Goal: Task Accomplishment & Management: Use online tool/utility

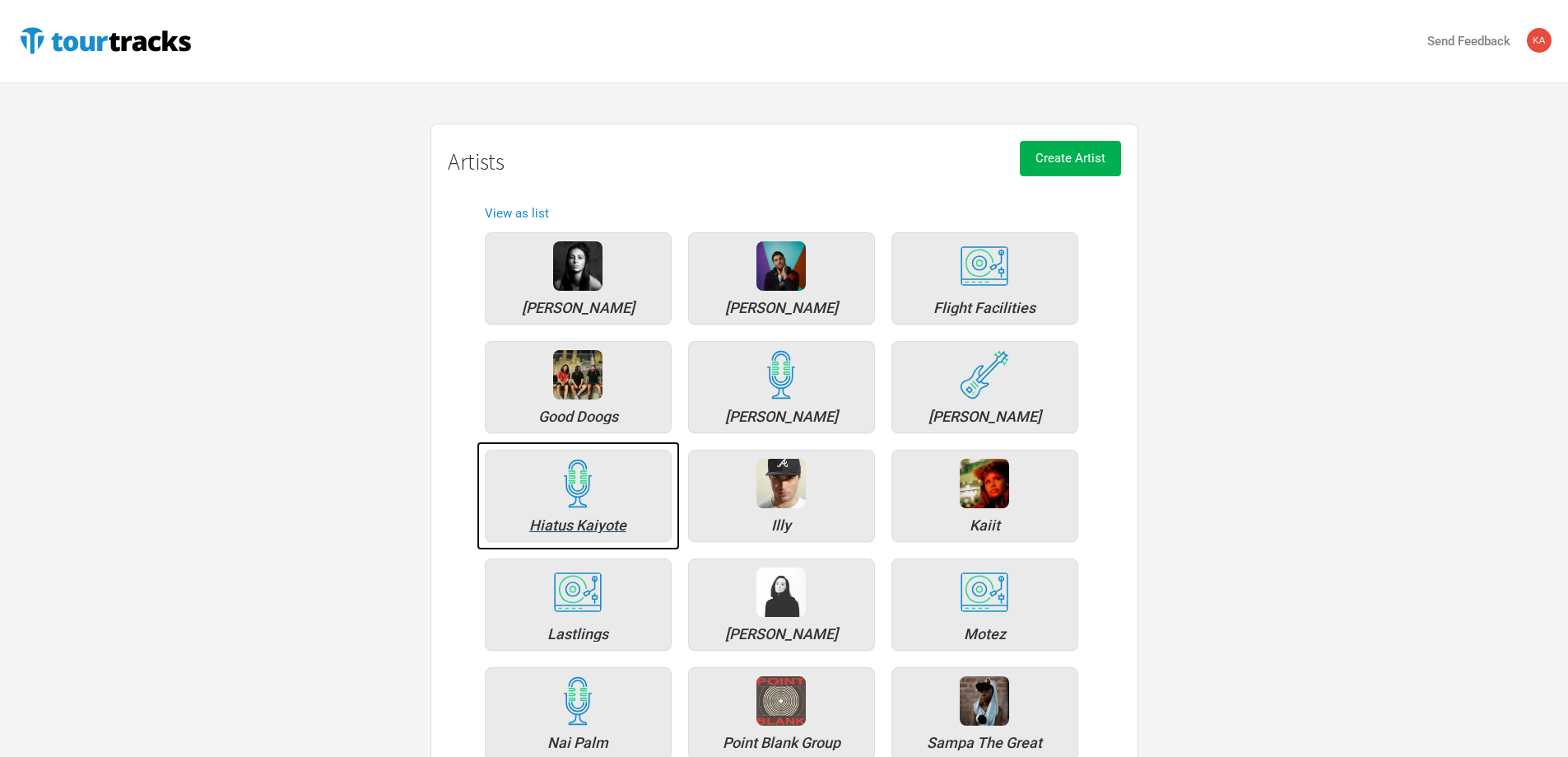
click at [556, 518] on div "Hiatus Kaiyote" at bounding box center [578, 526] width 169 height 15
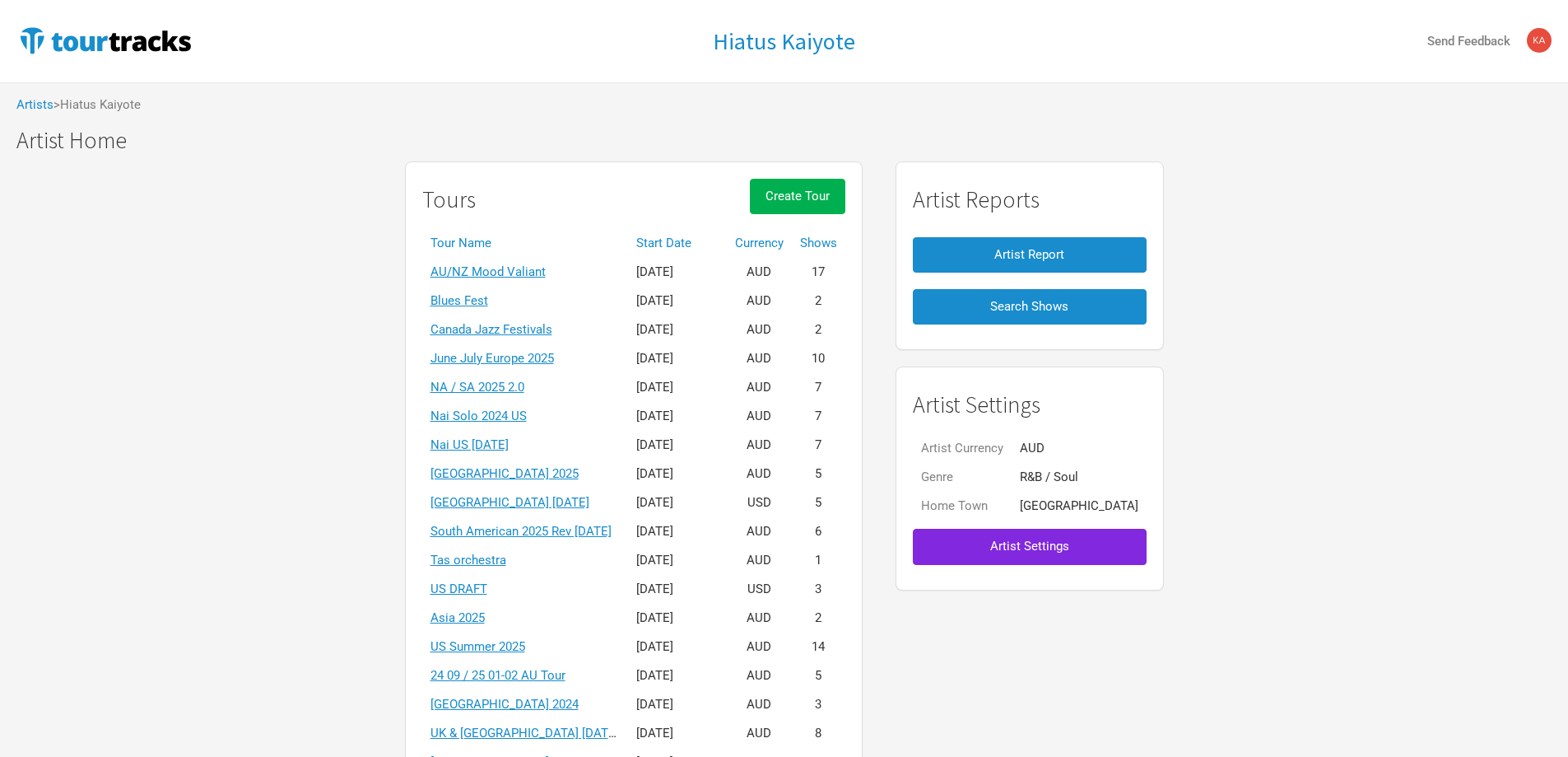
click at [699, 236] on th "Start Date" at bounding box center [677, 243] width 99 height 29
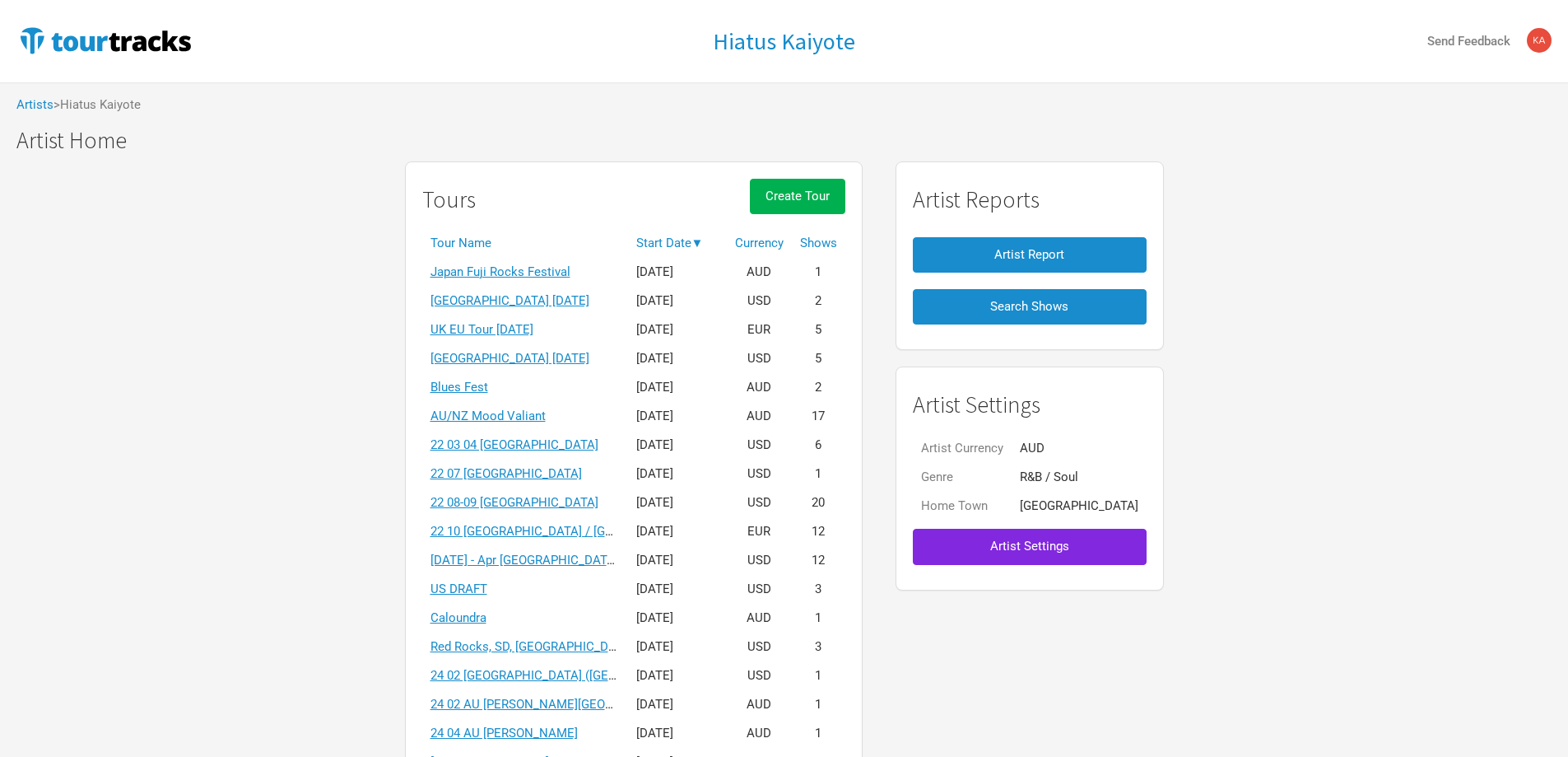
click at [699, 236] on th "Start Date ▼" at bounding box center [677, 243] width 99 height 29
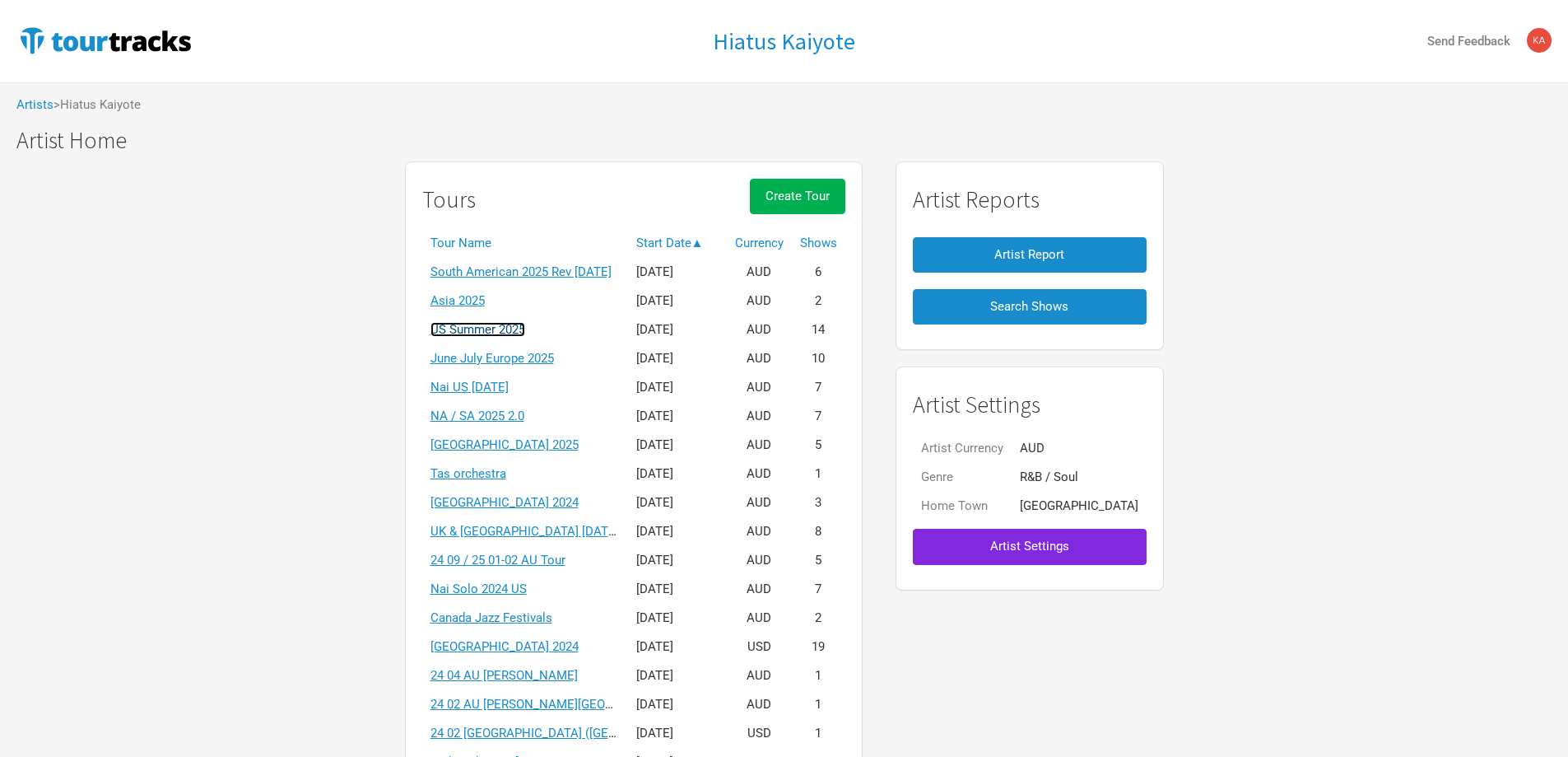
click at [495, 330] on link "US Summer 2025" at bounding box center [477, 330] width 94 height 15
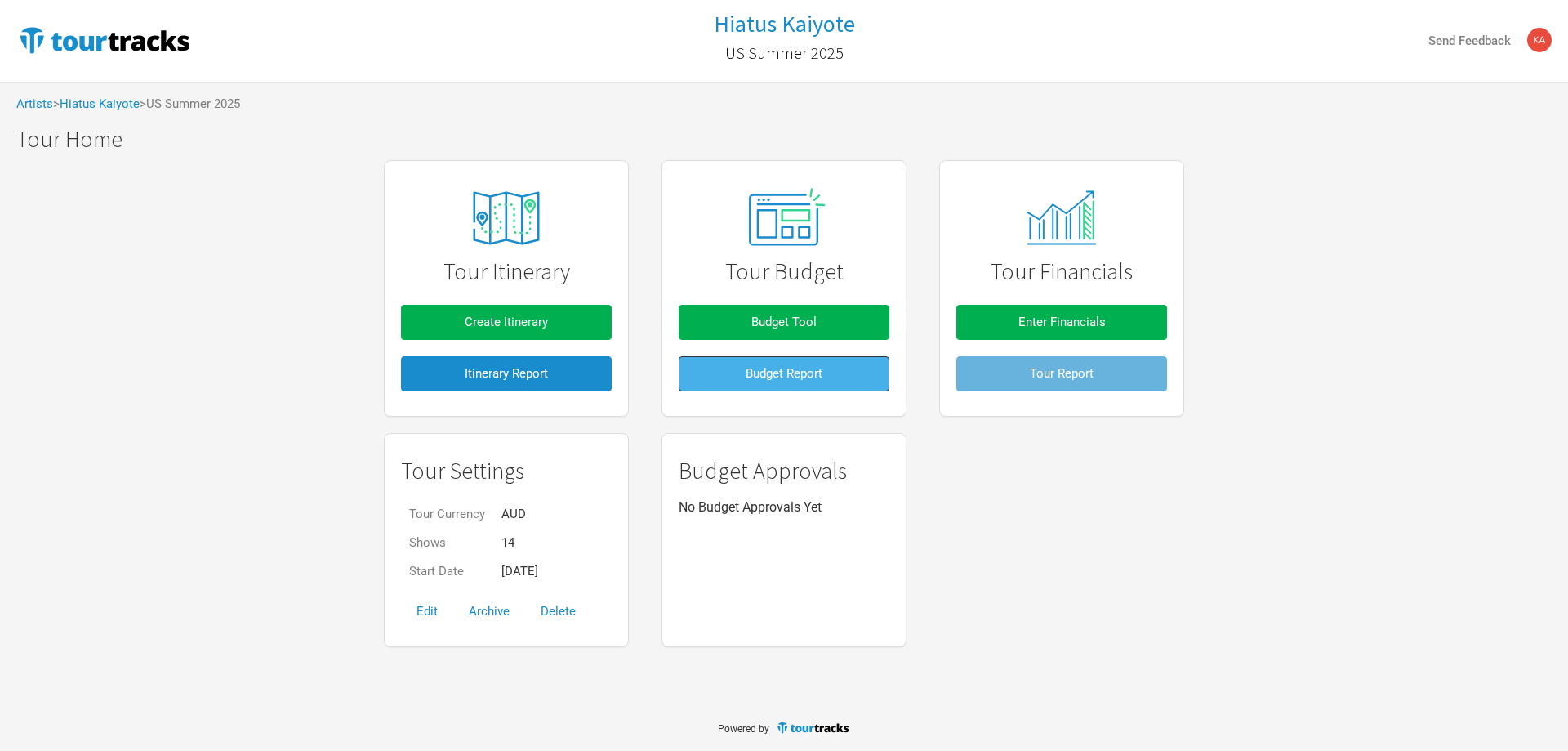
click at [791, 376] on span "Budget Report" at bounding box center [784, 373] width 77 height 15
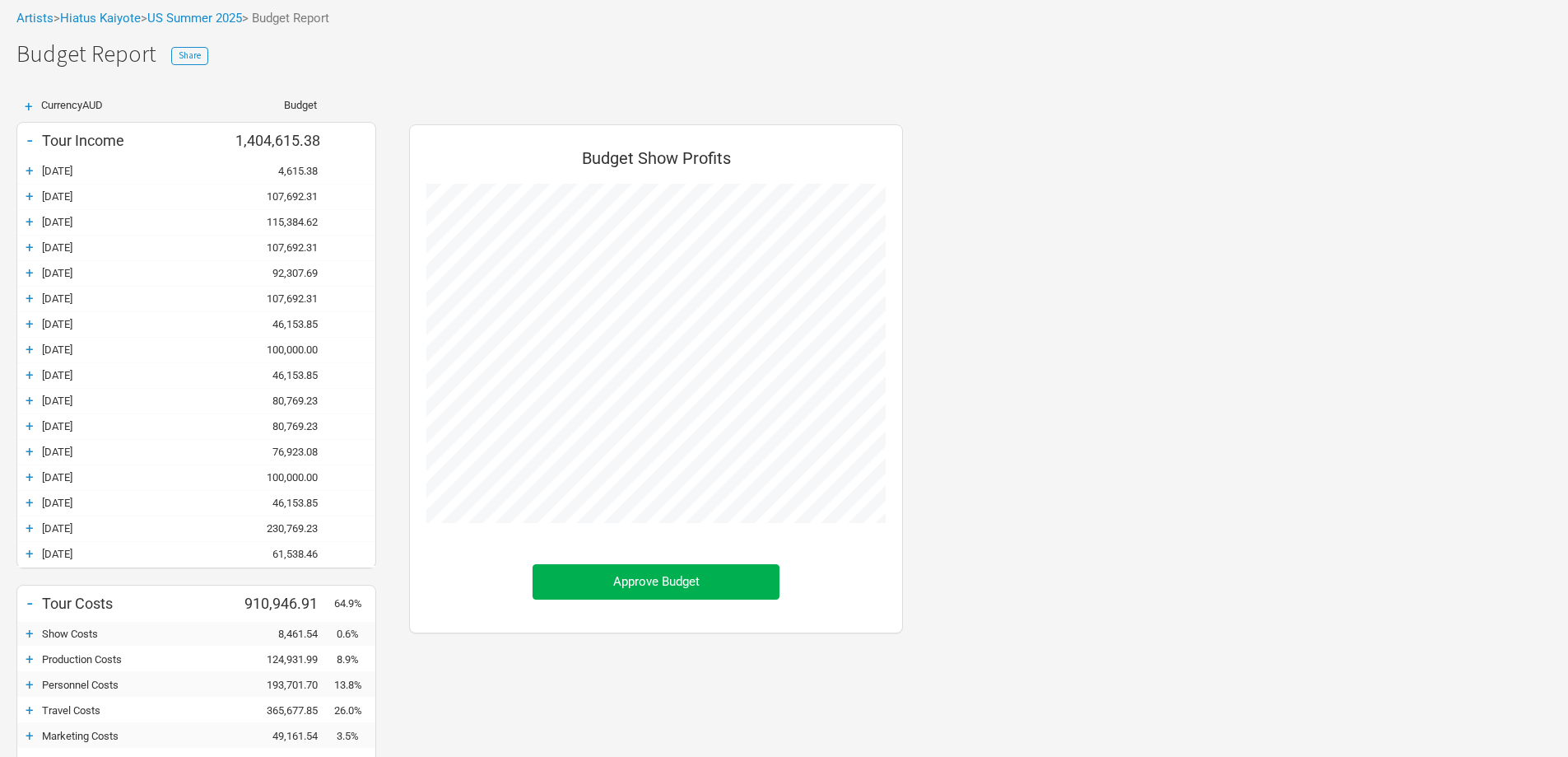
scroll to position [329, 0]
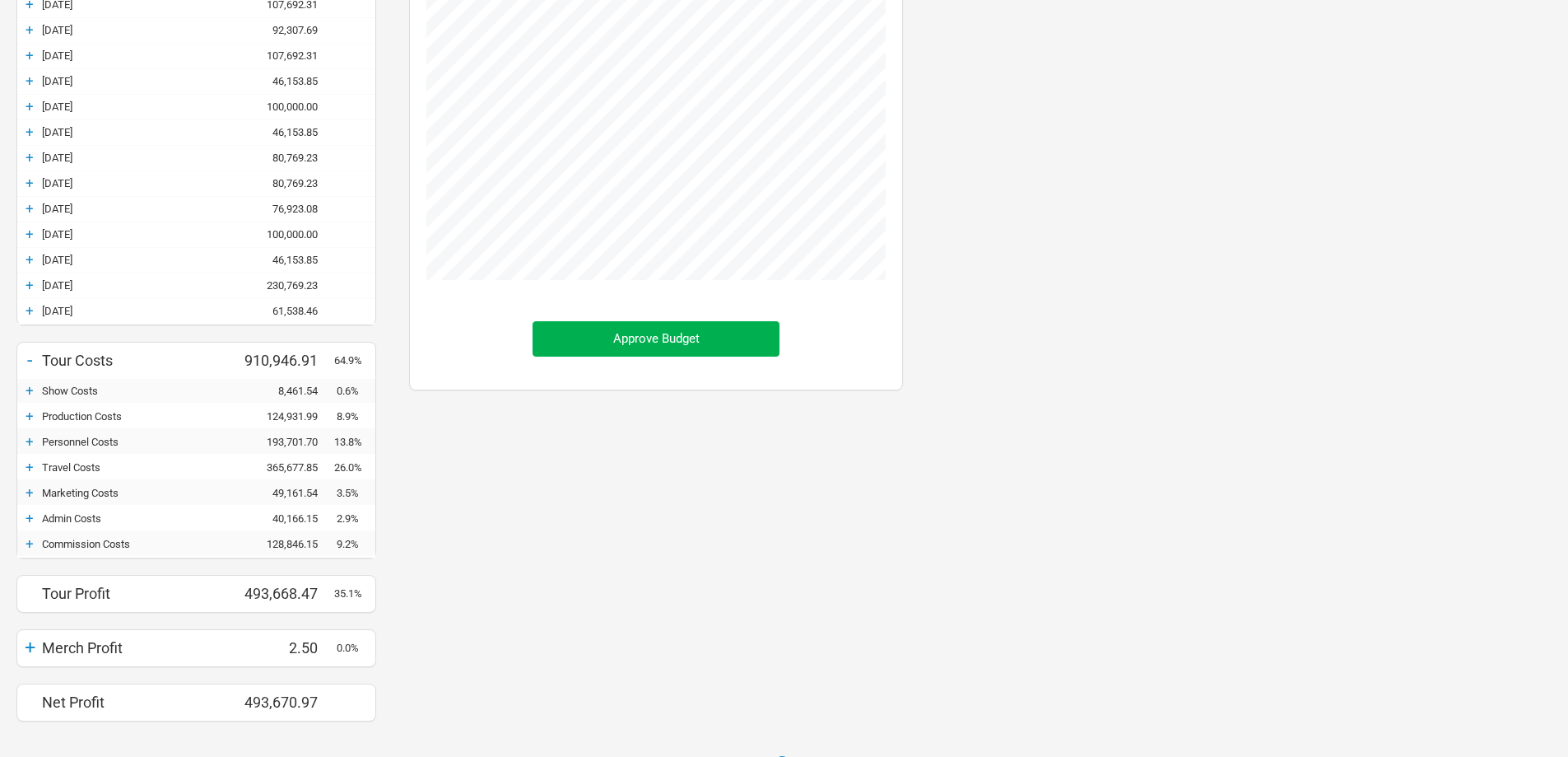
click at [28, 440] on div "+" at bounding box center [29, 441] width 24 height 17
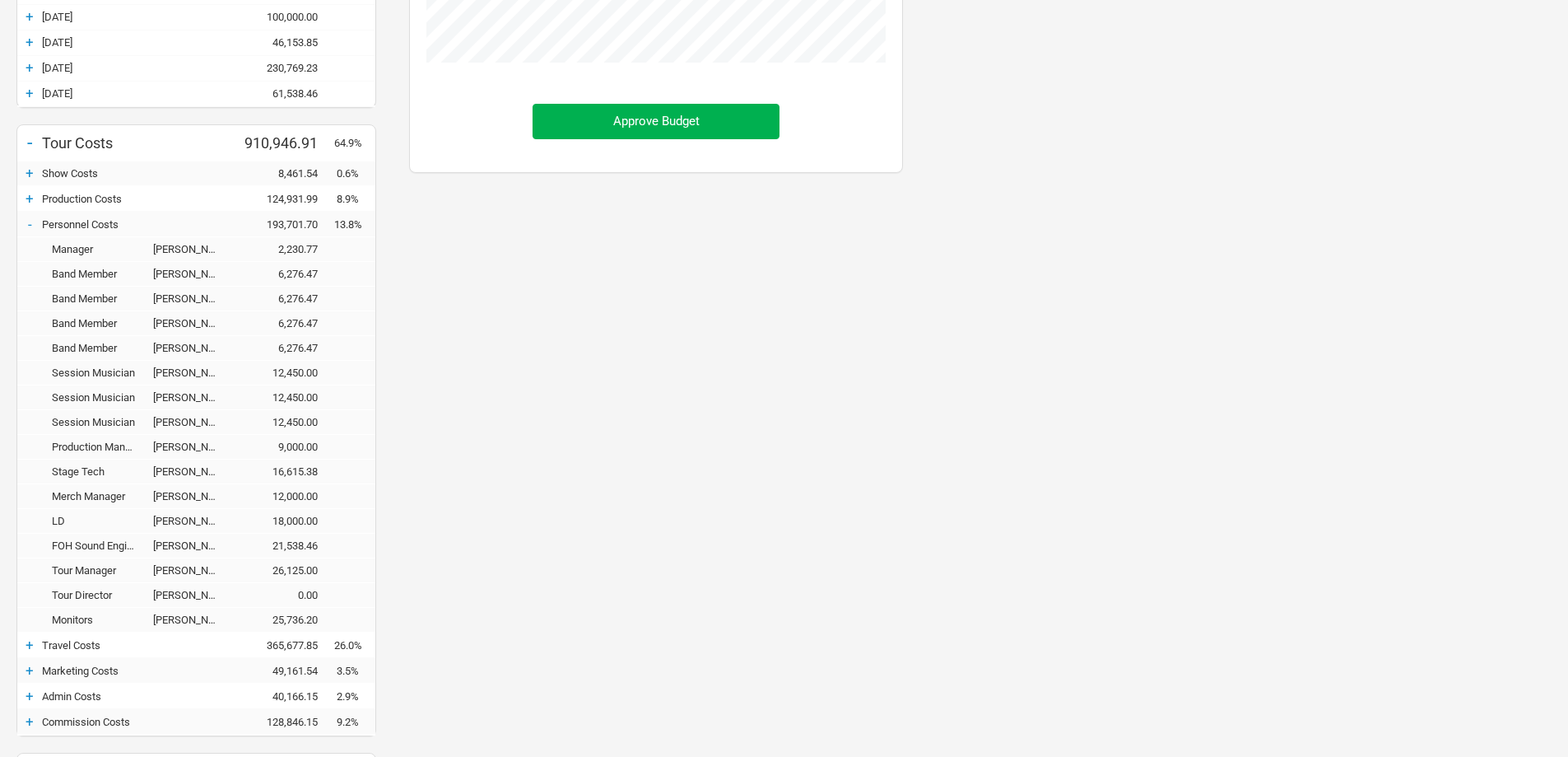
scroll to position [576, 0]
